Goal: Task Accomplishment & Management: Manage account settings

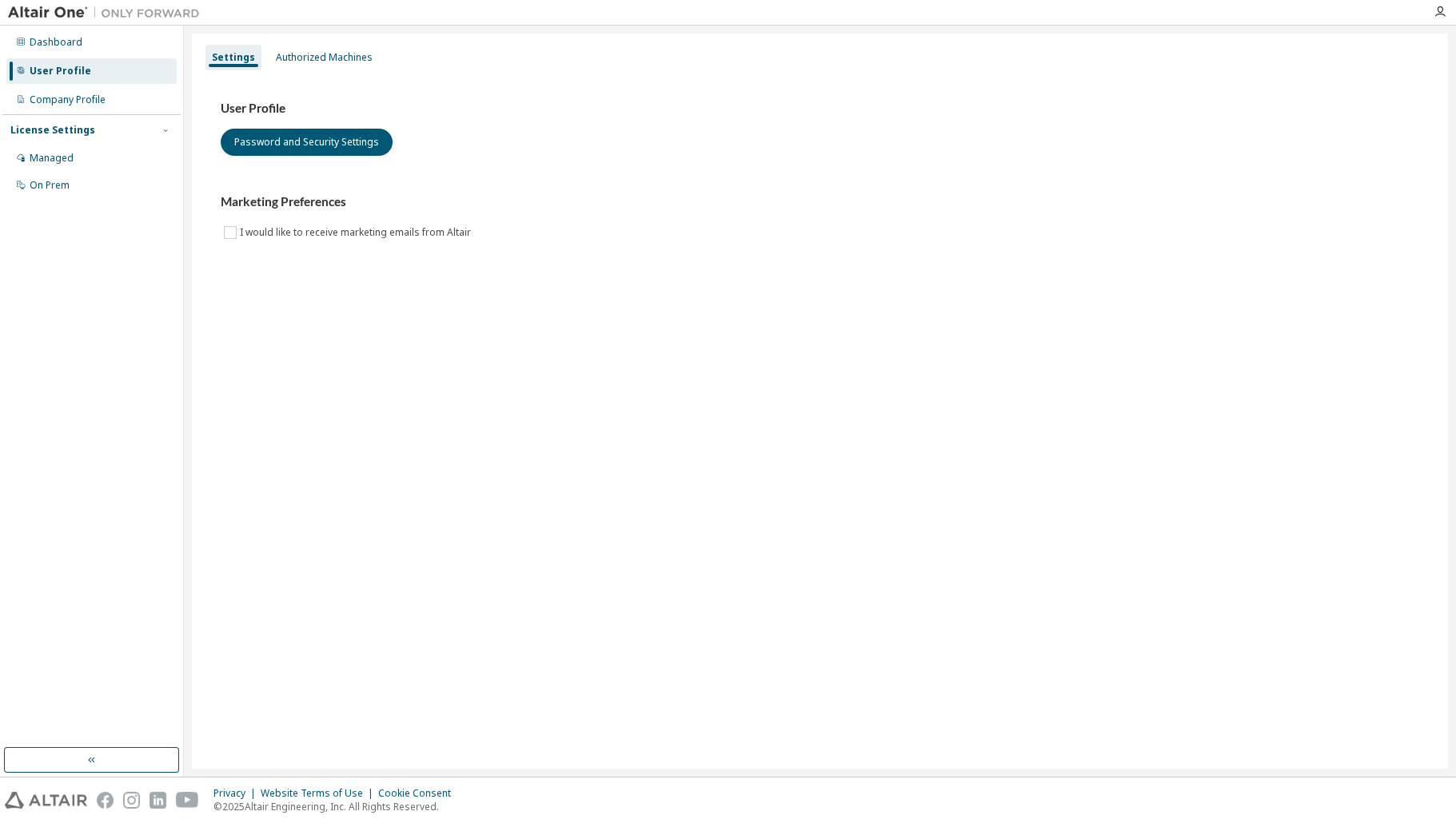
click at [620, 551] on div "Settings Authorized Machines User Profile Password and Security Settings Market…" at bounding box center [819, 401] width 1256 height 735
click at [336, 60] on div "Authorized Machines" at bounding box center [325, 57] width 97 height 13
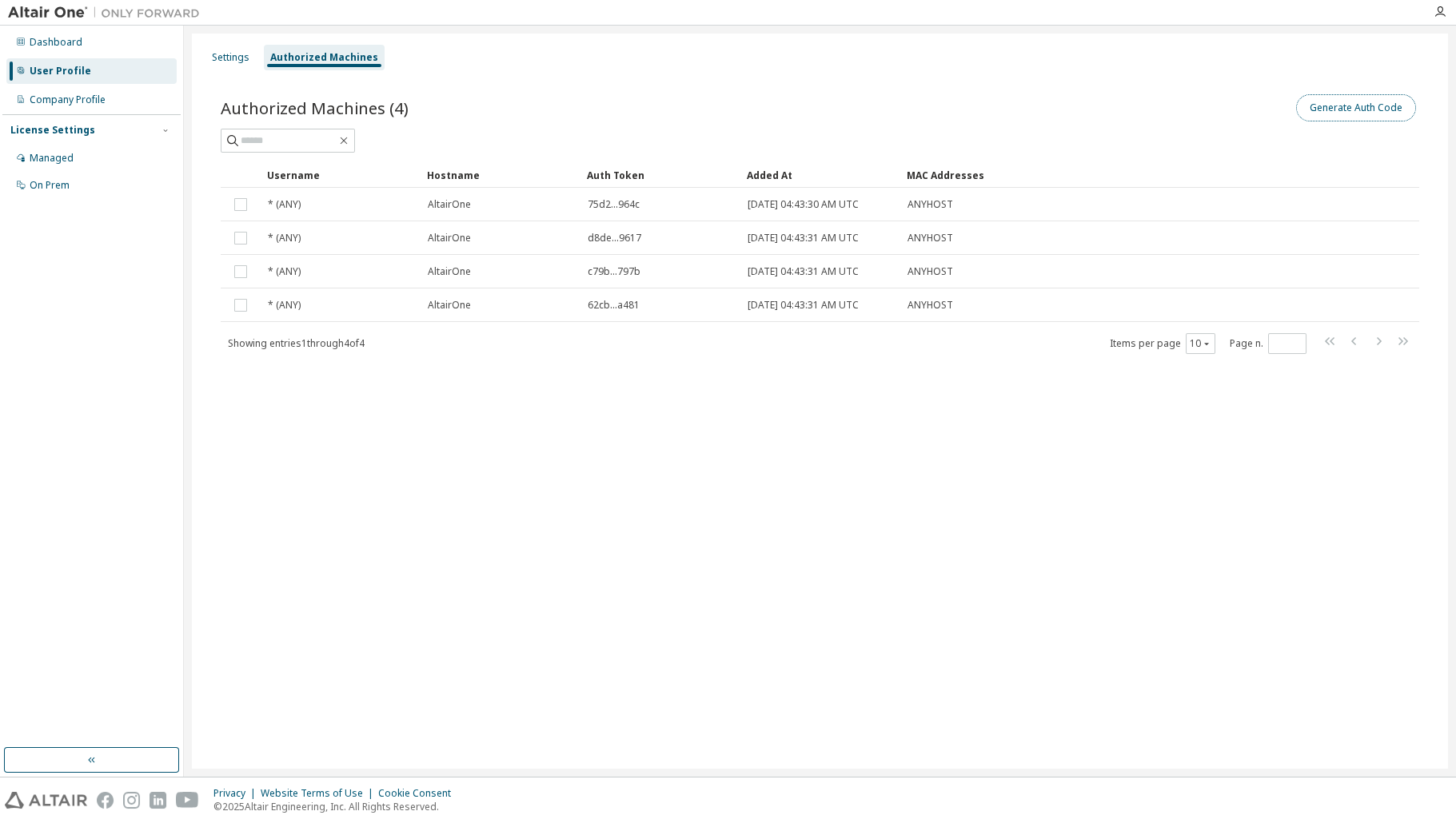
click at [1341, 104] on button "Generate Auth Code" at bounding box center [1356, 108] width 120 height 27
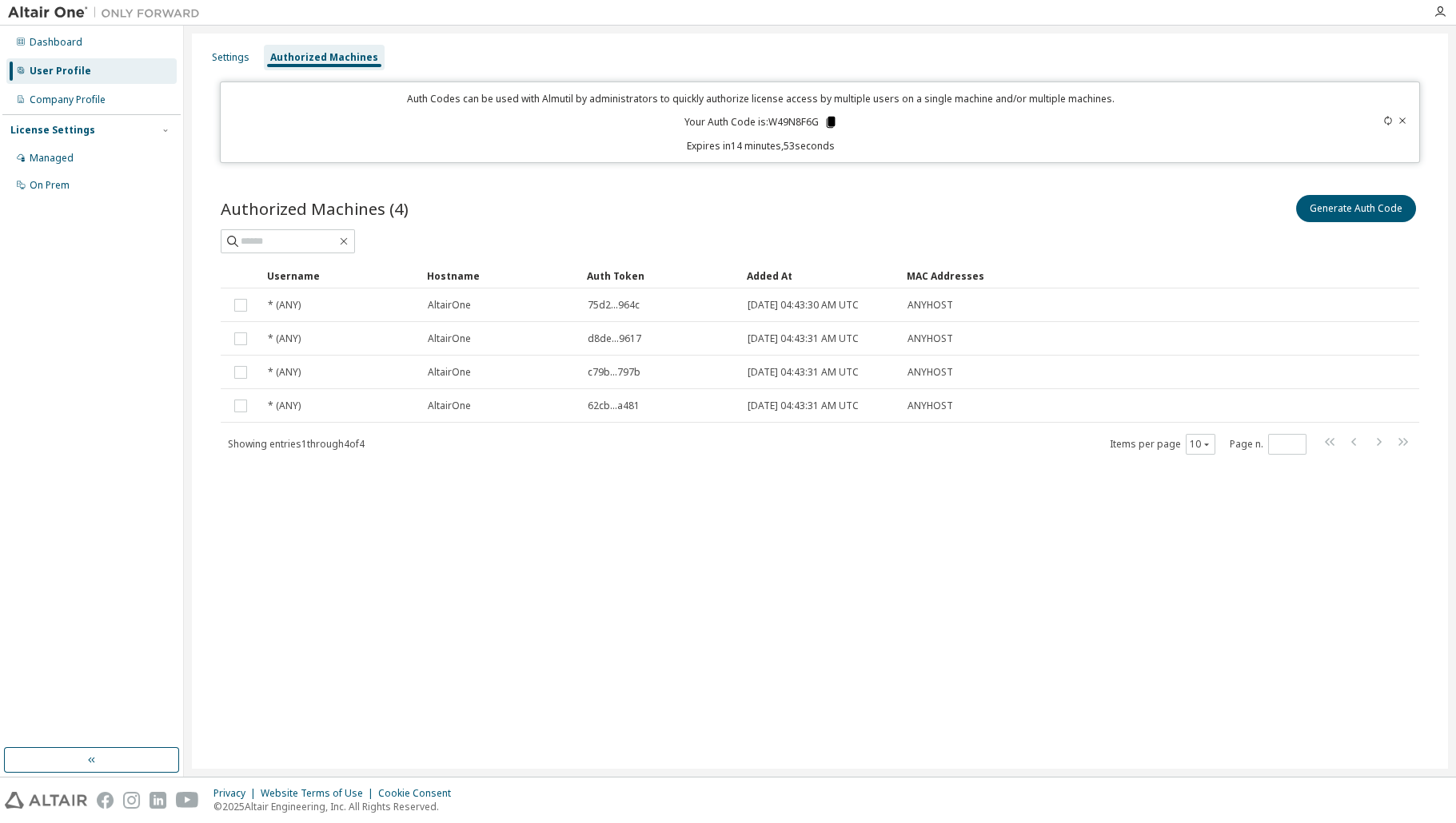
click at [830, 124] on icon at bounding box center [830, 121] width 9 height 11
click at [832, 123] on icon at bounding box center [830, 121] width 9 height 11
click at [612, 555] on div "Settings Authorized Machines Auth Codes can be used with Almutil by administrat…" at bounding box center [819, 401] width 1256 height 735
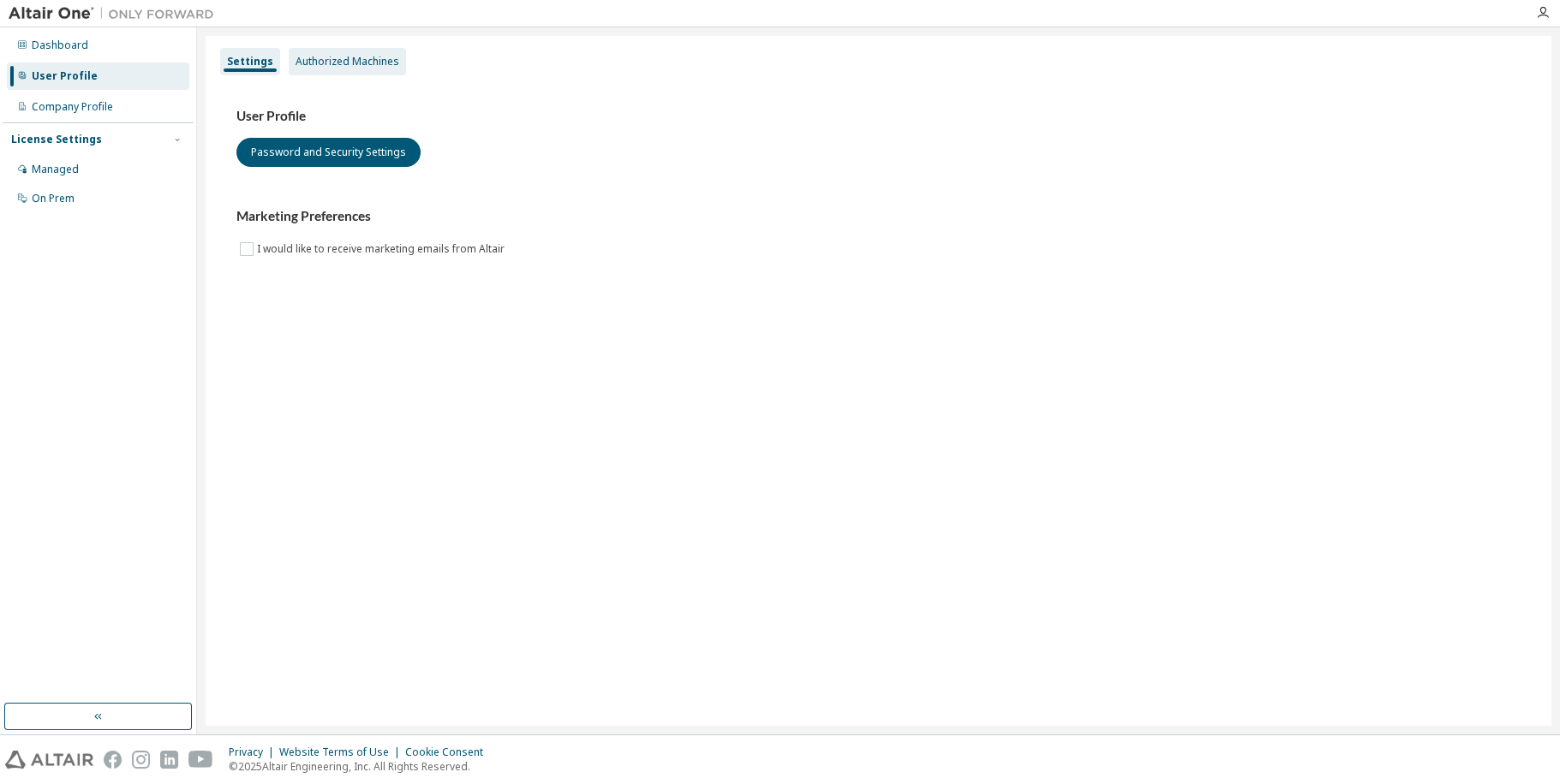
click at [347, 56] on div "Authorized Machines" at bounding box center [348, 61] width 104 height 13
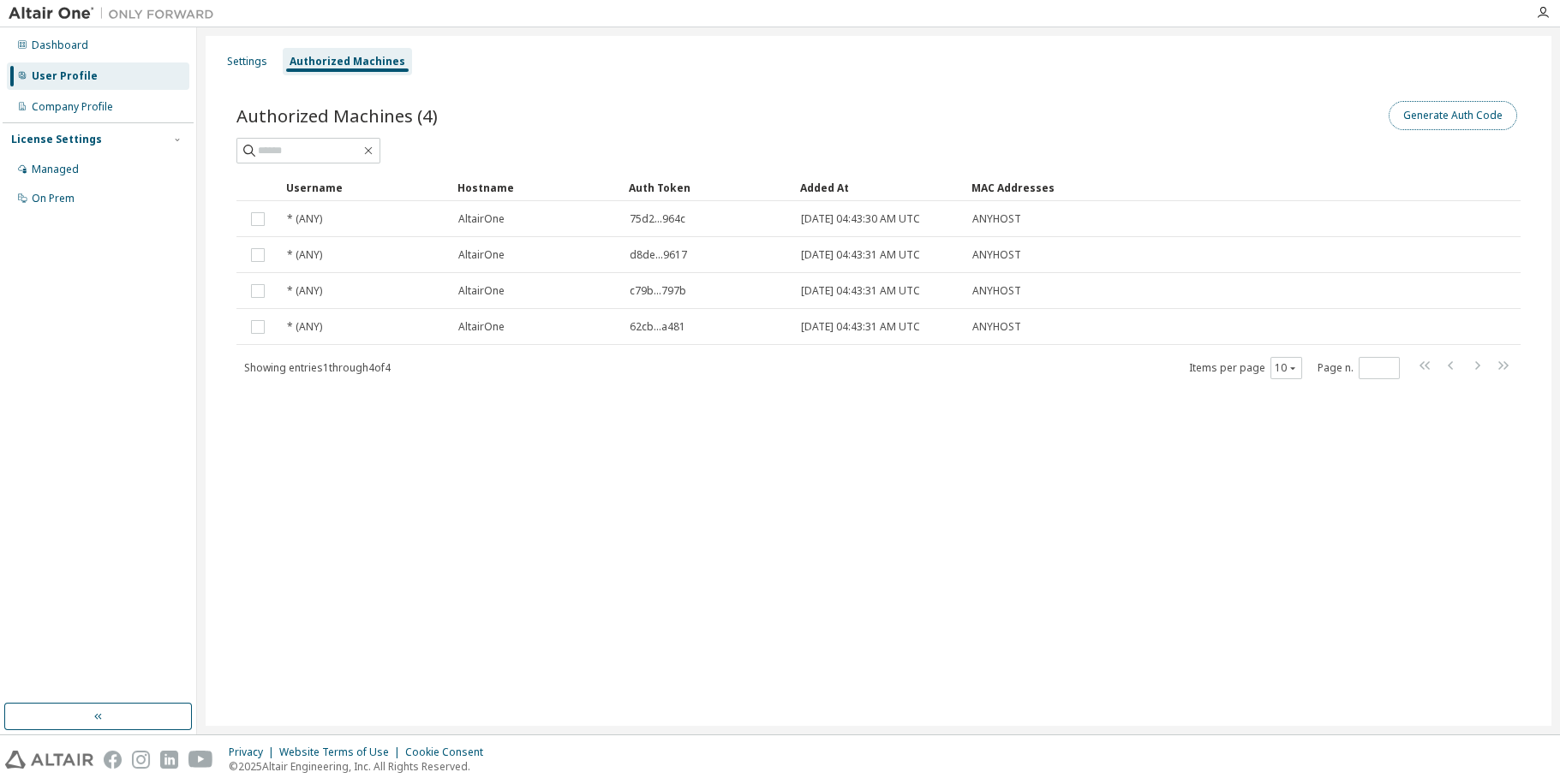
click at [1486, 113] on button "Generate Auth Code" at bounding box center [1452, 116] width 128 height 29
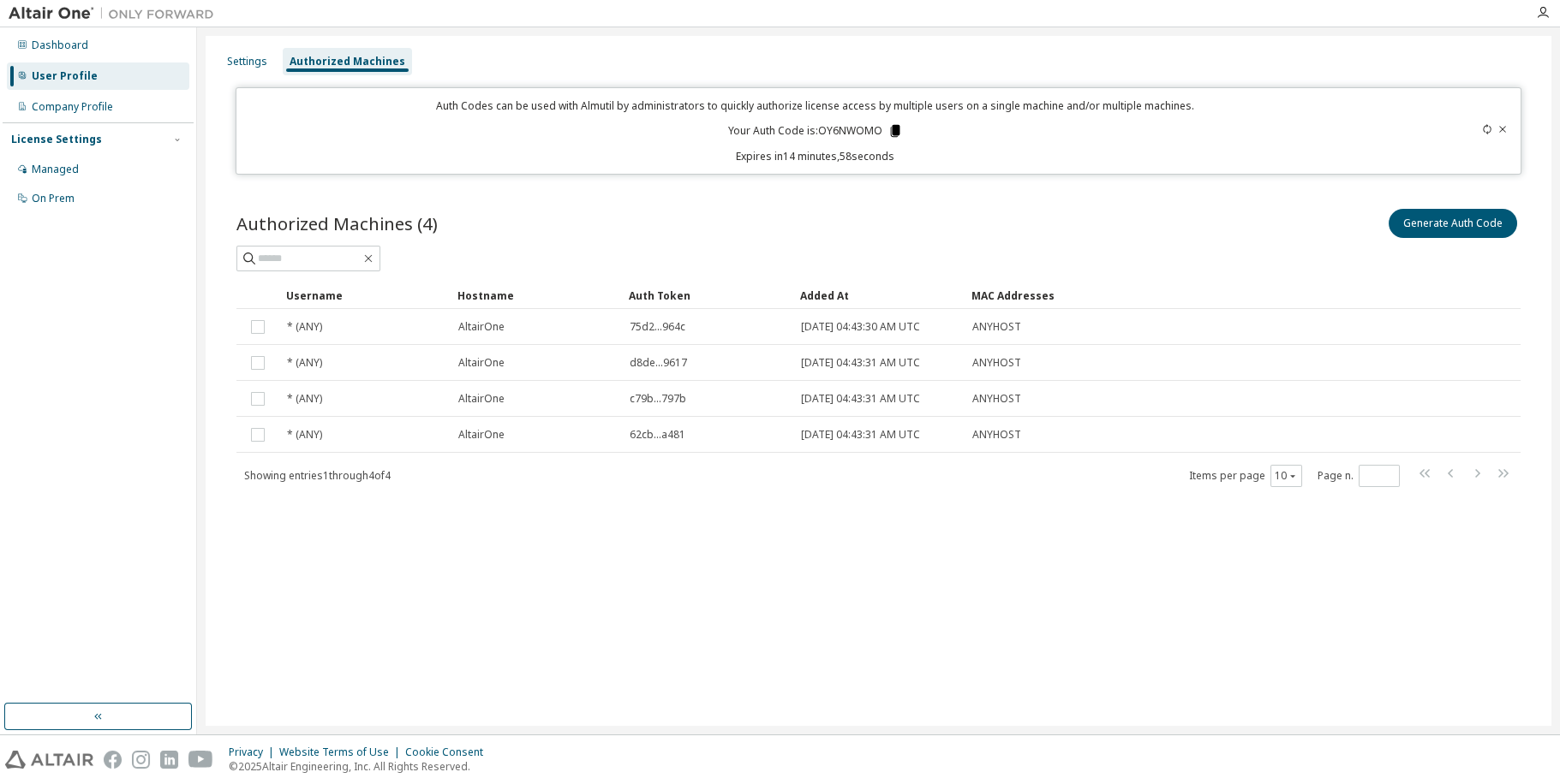
click at [893, 124] on icon at bounding box center [895, 131] width 15 height 15
click at [895, 134] on icon at bounding box center [895, 130] width 10 height 12
click at [894, 129] on icon at bounding box center [895, 130] width 10 height 12
